Goal: Transaction & Acquisition: Purchase product/service

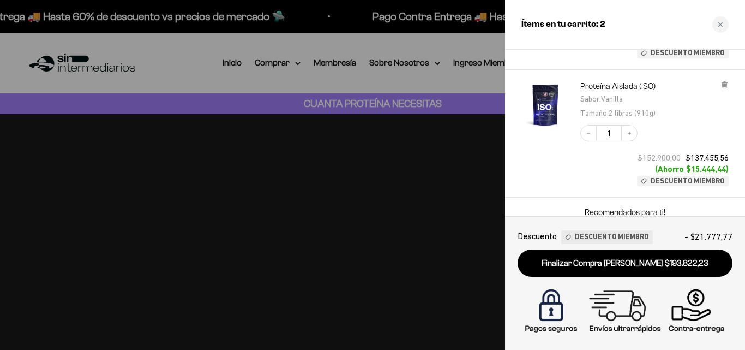
scroll to position [122, 0]
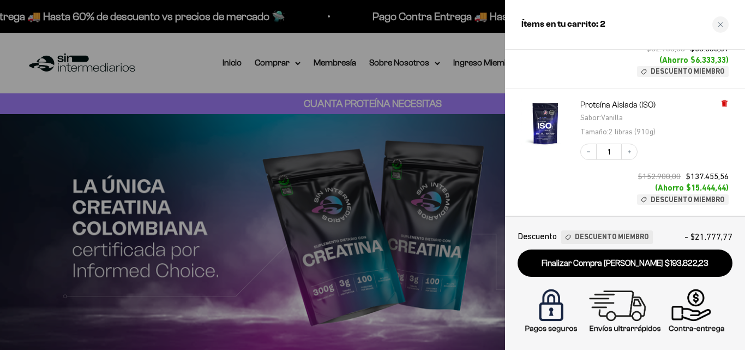
click at [722, 103] on icon at bounding box center [725, 103] width 8 height 8
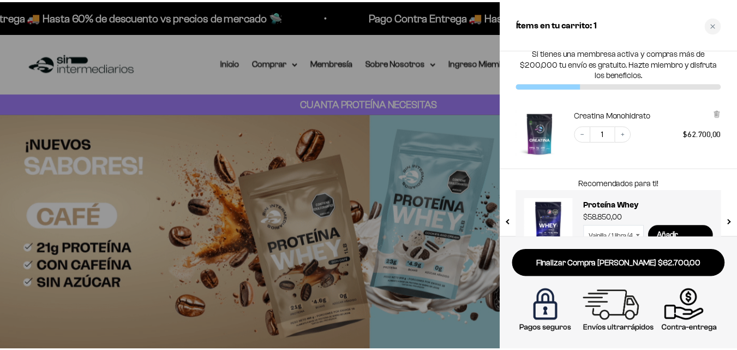
scroll to position [0, 0]
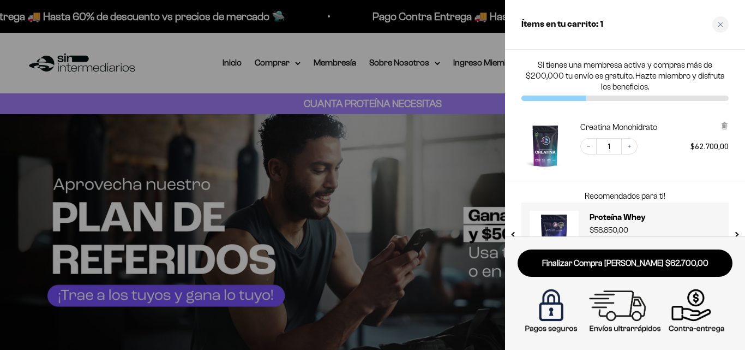
click at [267, 66] on div at bounding box center [372, 175] width 745 height 350
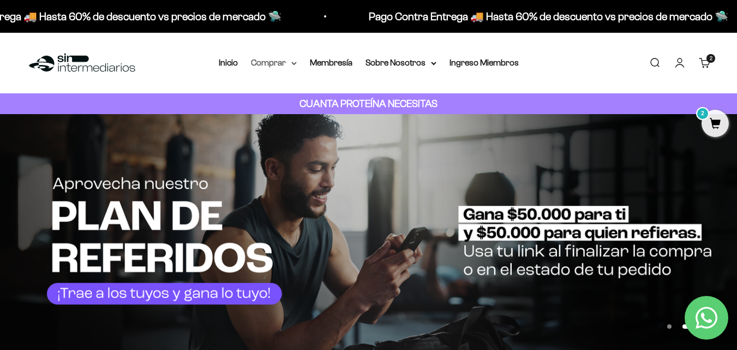
click at [273, 63] on summary "Comprar" at bounding box center [274, 63] width 46 height 14
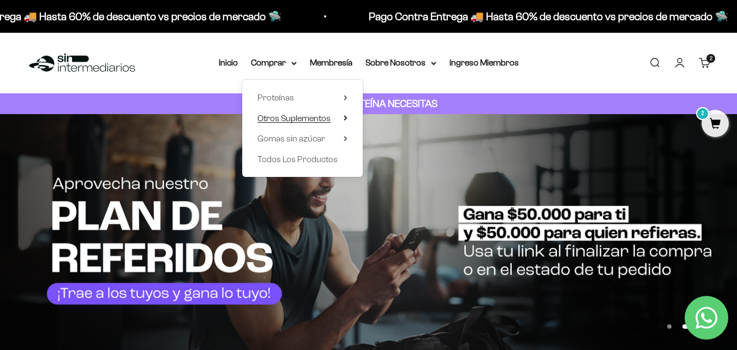
click at [301, 116] on span "Otros Suplementos" at bounding box center [293, 117] width 73 height 9
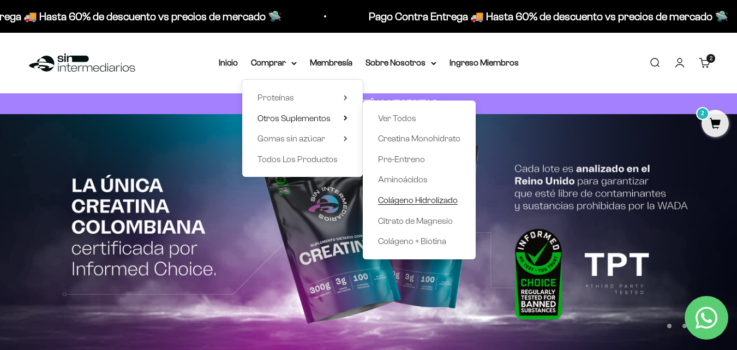
click at [418, 199] on span "Colágeno Hidrolizado" at bounding box center [418, 199] width 80 height 9
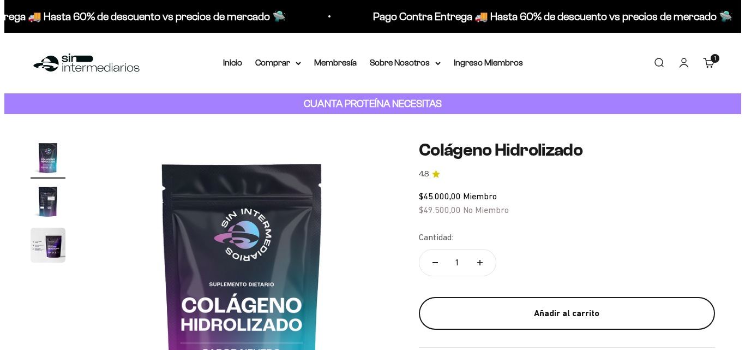
scroll to position [55, 0]
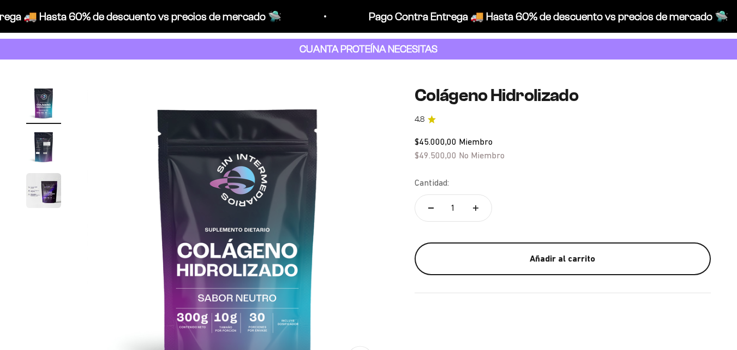
click at [547, 255] on div "Añadir al carrito" at bounding box center [562, 258] width 253 height 14
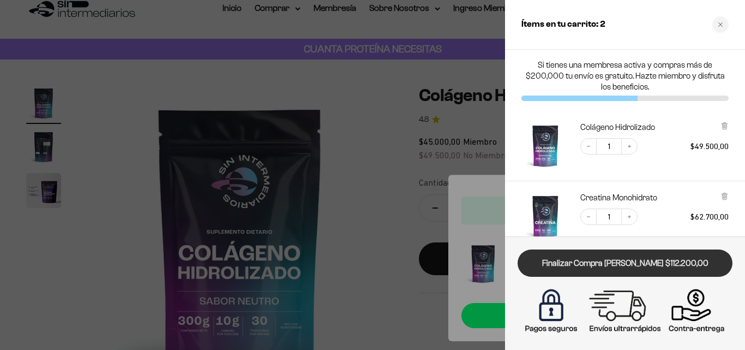
scroll to position [0, 0]
click at [639, 266] on link "Finalizar Compra Segura $112.200,00" at bounding box center [625, 263] width 215 height 28
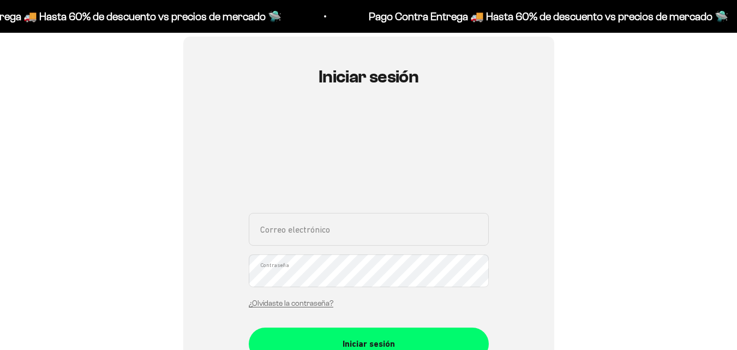
scroll to position [109, 0]
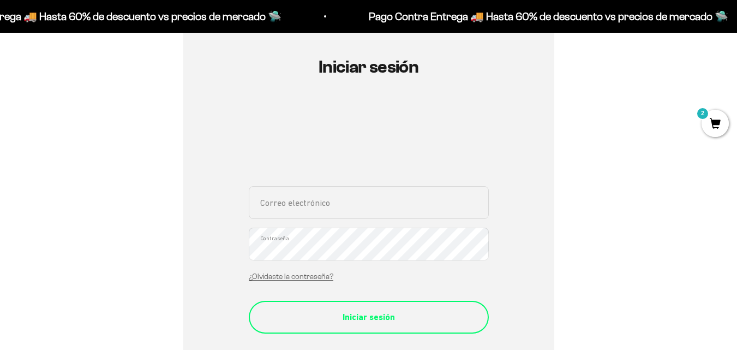
type input "alfredo_rd@hotmail.com"
click at [351, 321] on div "Iniciar sesión" at bounding box center [369, 317] width 196 height 14
type input "[EMAIL_ADDRESS][DOMAIN_NAME]"
click at [360, 313] on div "Iniciar sesión" at bounding box center [369, 317] width 196 height 14
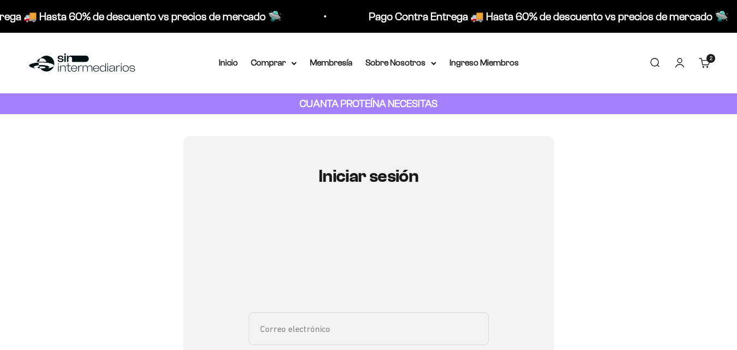
type input "[EMAIL_ADDRESS][DOMAIN_NAME]"
click at [711, 62] on cart-count "2 artículos 2" at bounding box center [710, 58] width 9 height 9
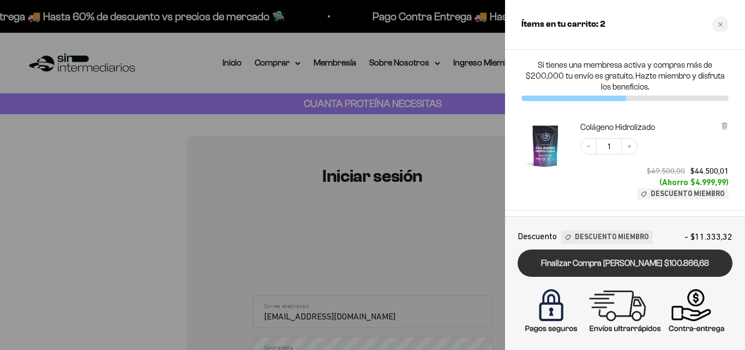
click at [612, 264] on link "Finalizar Compra [PERSON_NAME] $100.866,68" at bounding box center [625, 263] width 215 height 28
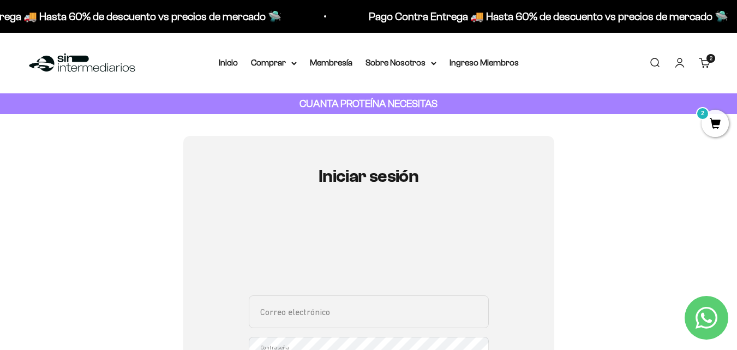
scroll to position [109, 0]
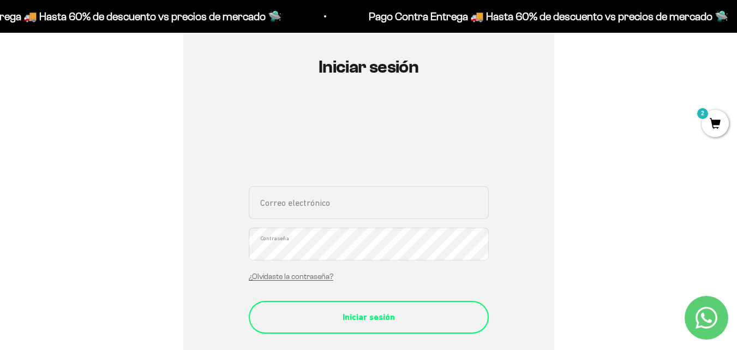
type input "[EMAIL_ADDRESS][DOMAIN_NAME]"
click at [365, 313] on div "Iniciar sesión" at bounding box center [369, 317] width 196 height 14
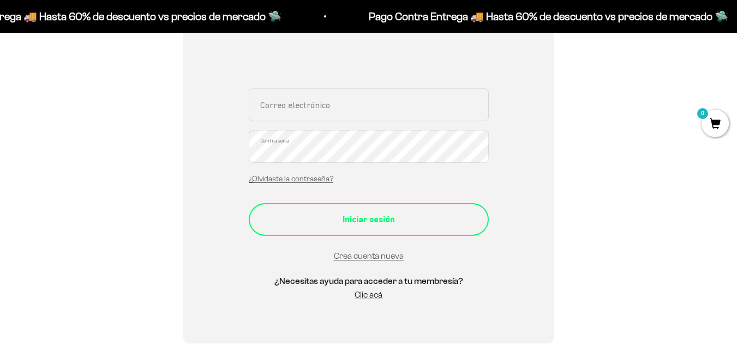
scroll to position [218, 0]
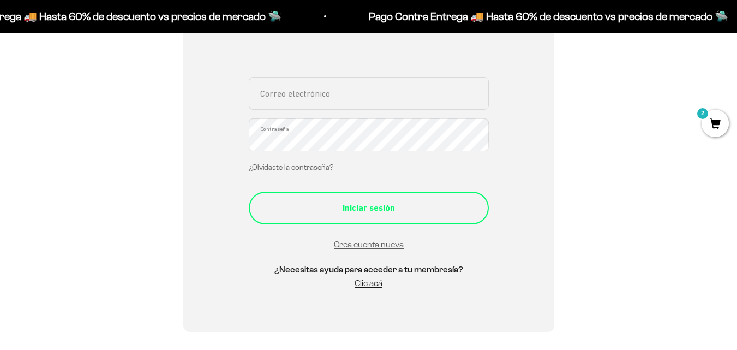
type input "[EMAIL_ADDRESS][DOMAIN_NAME]"
click at [365, 212] on div "Iniciar sesión" at bounding box center [369, 208] width 196 height 14
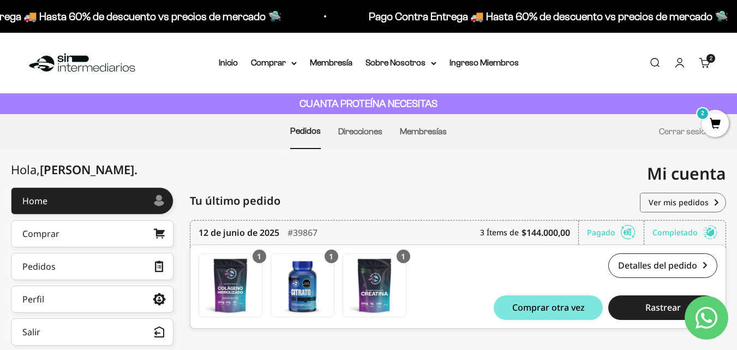
click at [707, 60] on cart-count "2 artículos 2" at bounding box center [710, 58] width 9 height 9
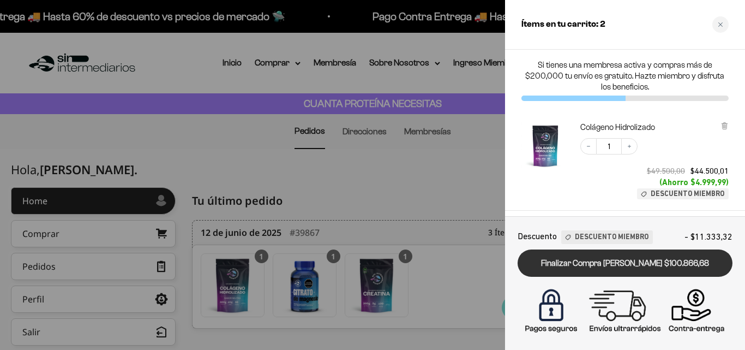
click at [608, 259] on link "Finalizar Compra [PERSON_NAME] $100.866,68" at bounding box center [625, 263] width 215 height 28
